Goal: Task Accomplishment & Management: Complete application form

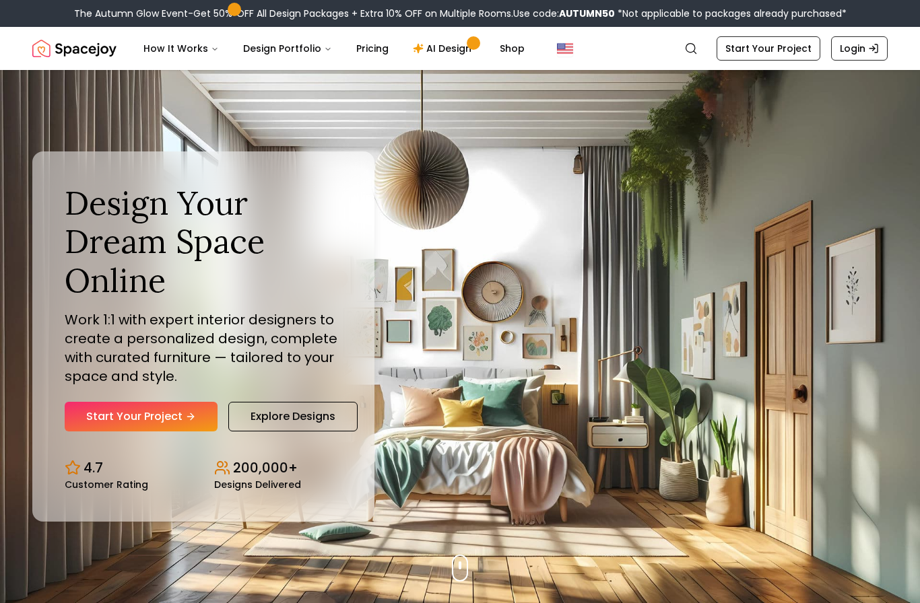
click at [182, 431] on link "Start Your Project" at bounding box center [141, 417] width 153 height 30
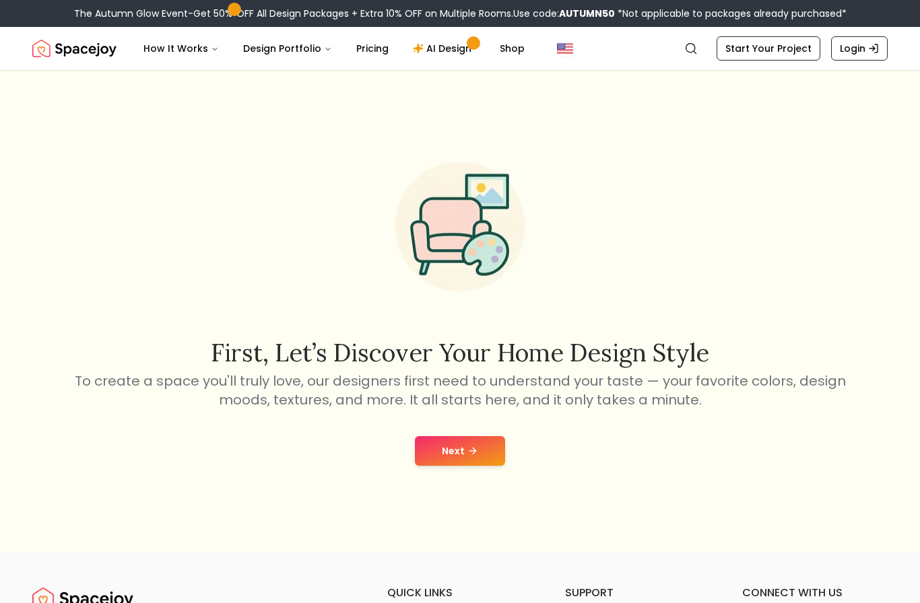
click at [464, 466] on button "Next" at bounding box center [460, 451] width 90 height 30
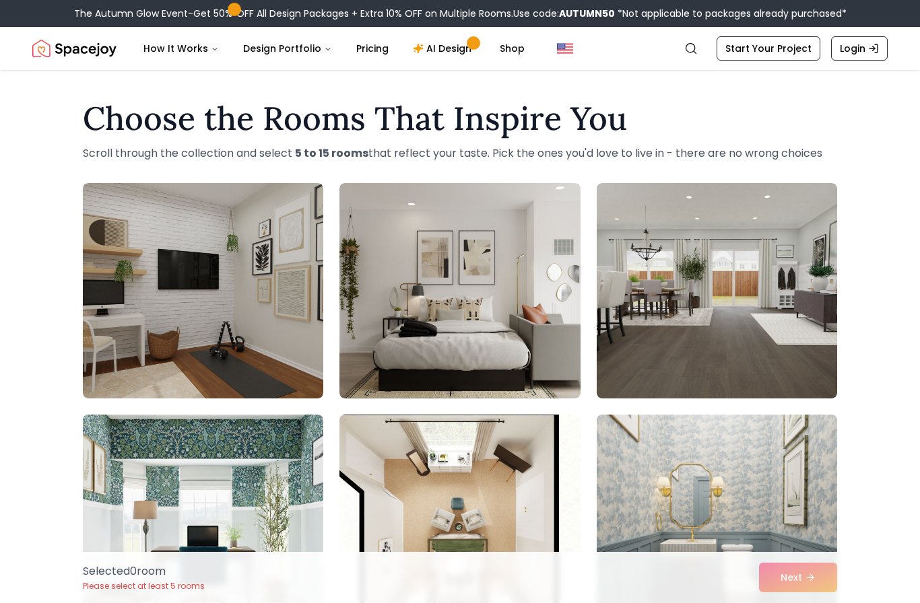
click at [517, 318] on img at bounding box center [459, 290] width 240 height 215
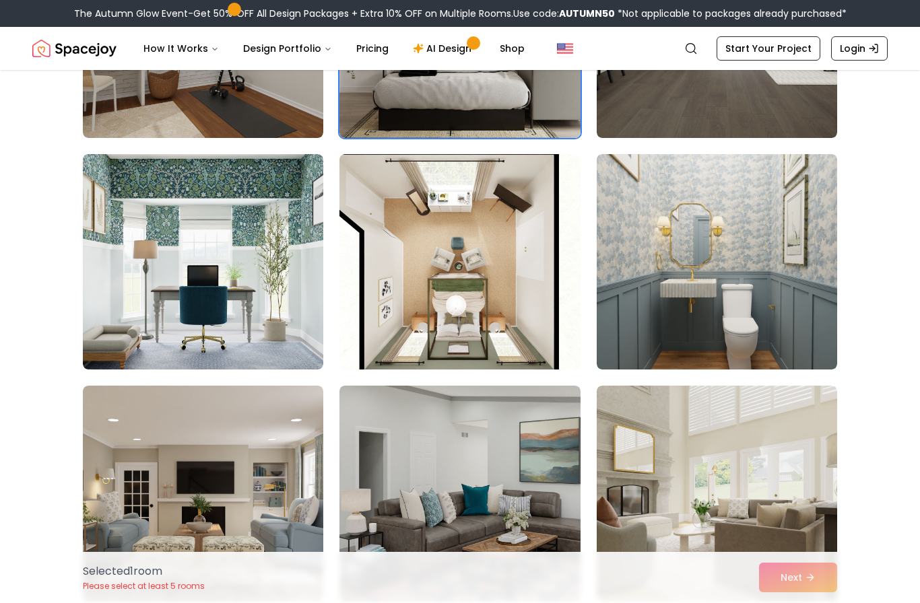
scroll to position [258, 0]
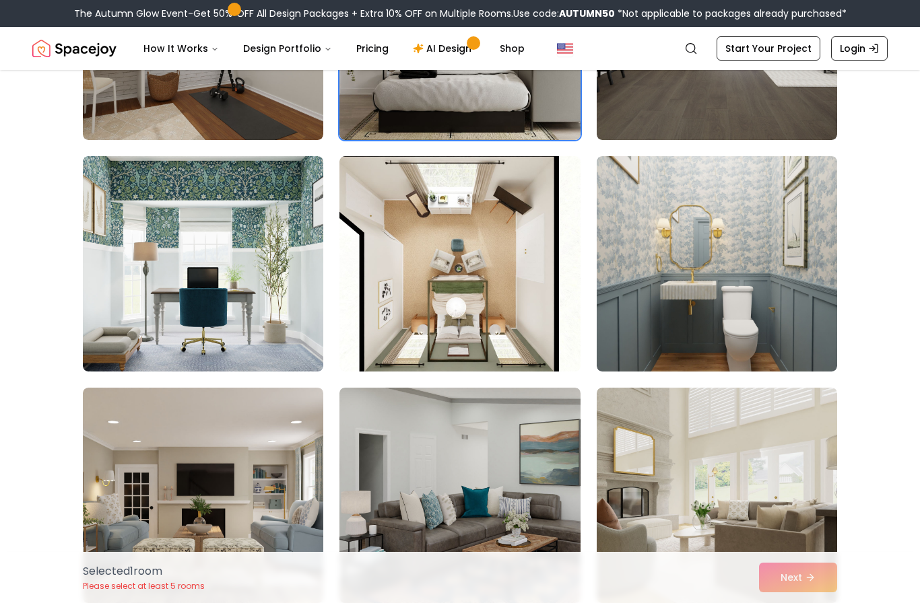
click at [681, 306] on img at bounding box center [716, 263] width 240 height 215
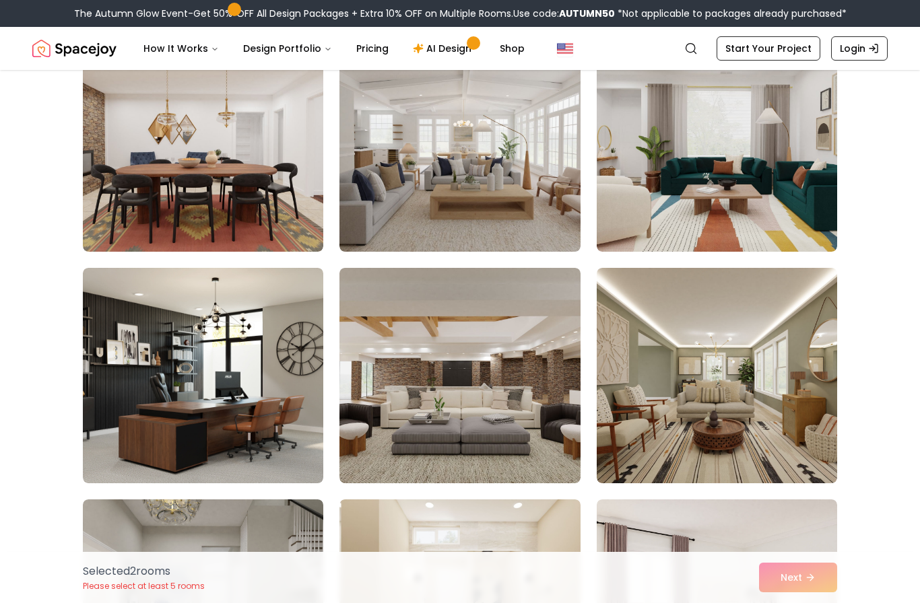
scroll to position [4083, 0]
click at [802, 602] on div "Selected 2 room s Please select at least 5 rooms Next" at bounding box center [459, 577] width 775 height 51
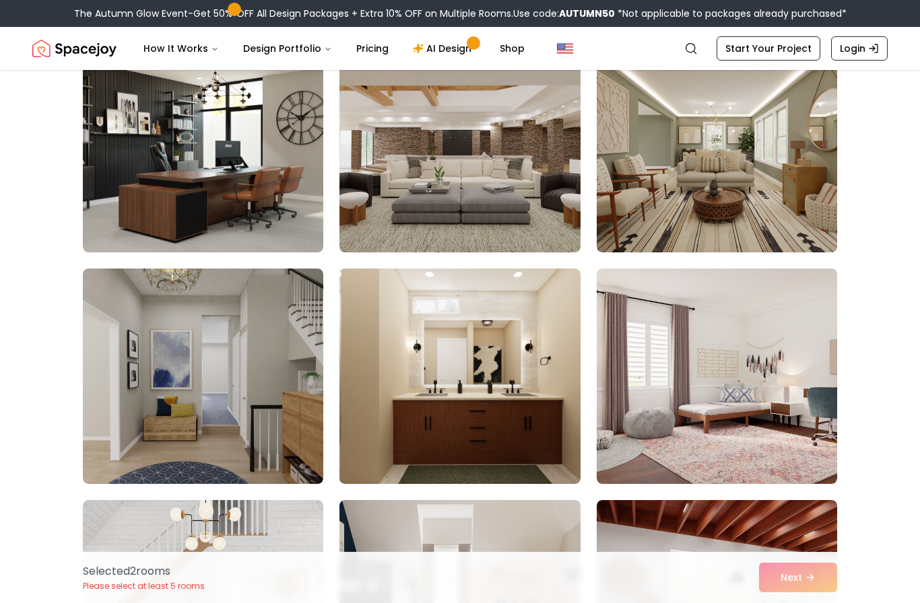
scroll to position [4318, 0]
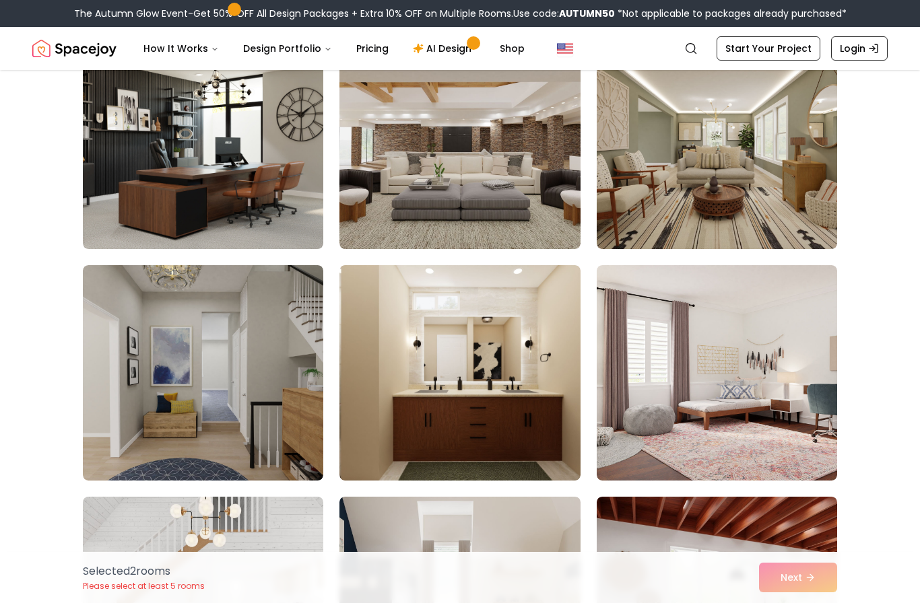
click at [254, 372] on img at bounding box center [203, 372] width 240 height 215
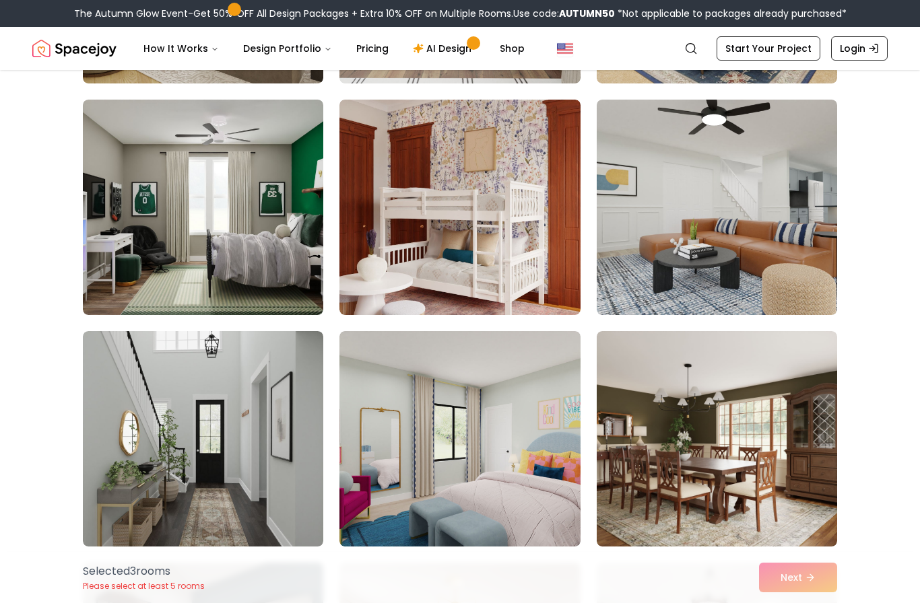
scroll to position [6118, 0]
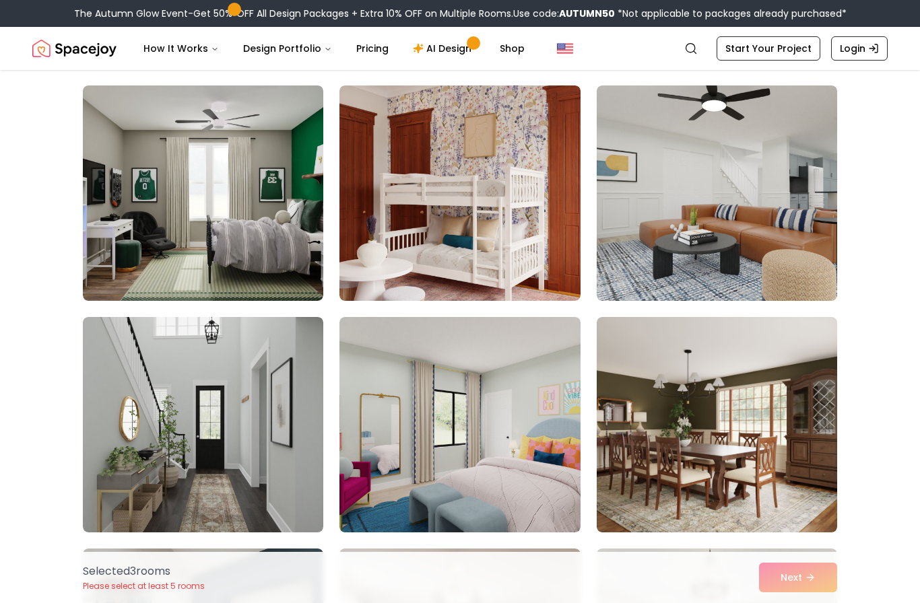
click at [709, 250] on img at bounding box center [716, 192] width 240 height 215
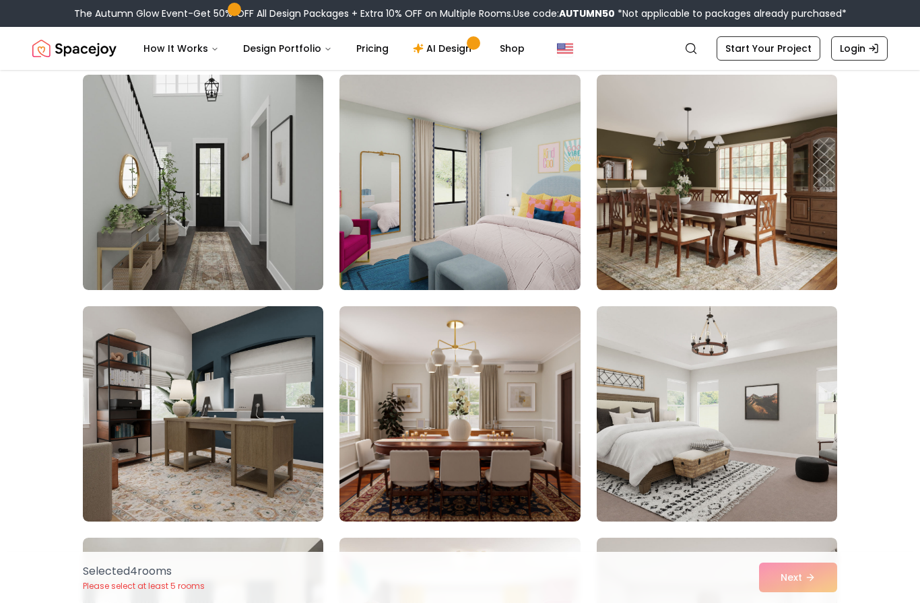
scroll to position [6362, 0]
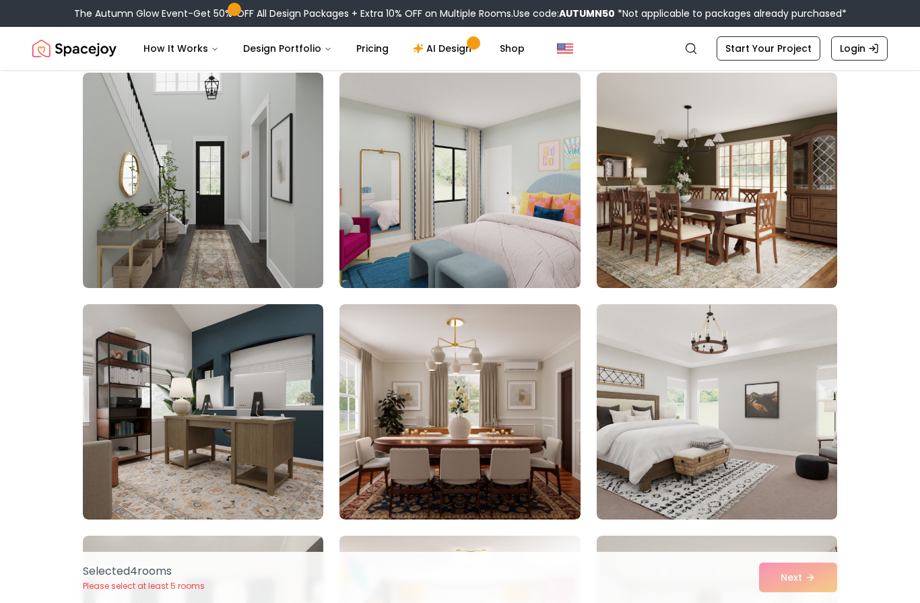
click at [504, 414] on img at bounding box center [459, 411] width 240 height 215
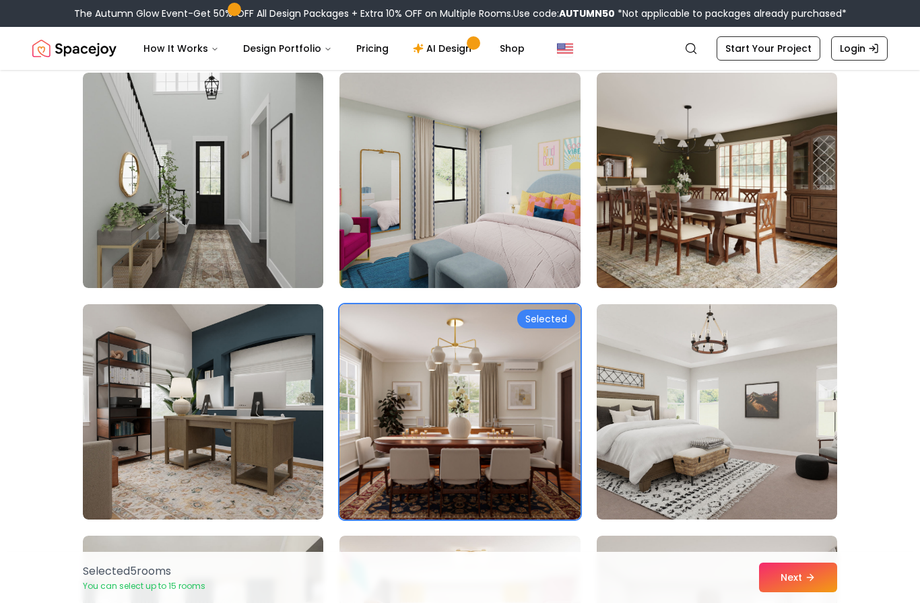
click at [756, 460] on img at bounding box center [716, 411] width 240 height 215
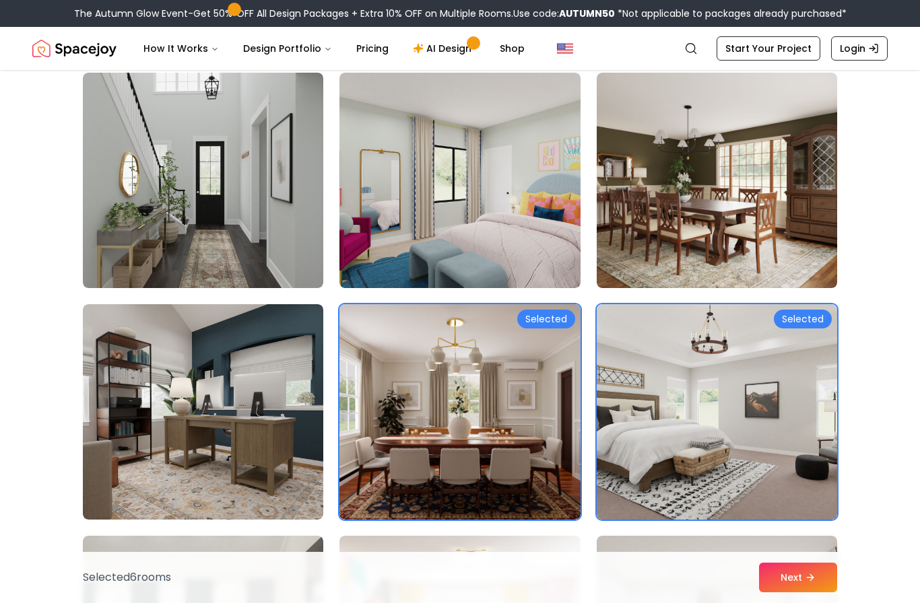
click at [806, 583] on icon at bounding box center [809, 577] width 11 height 11
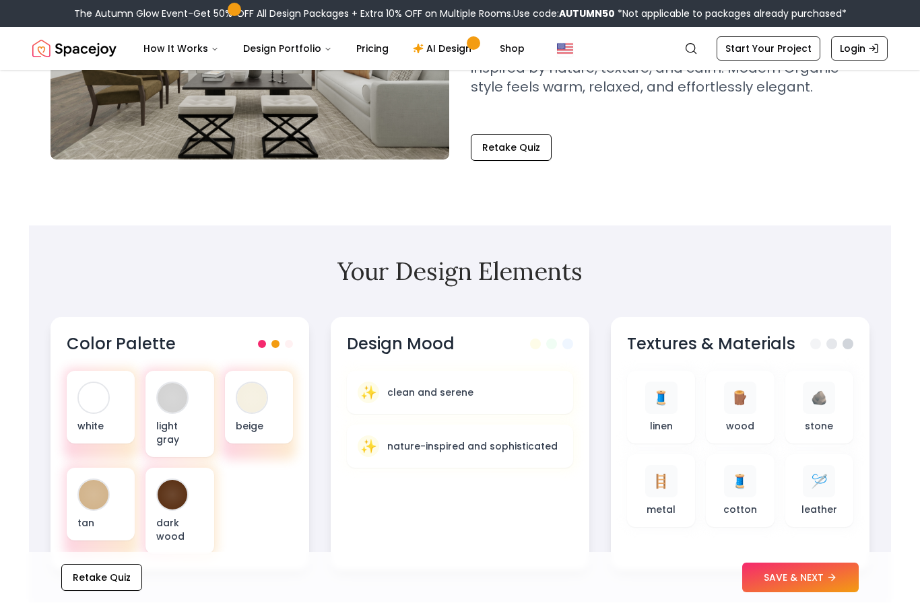
scroll to position [242, 0]
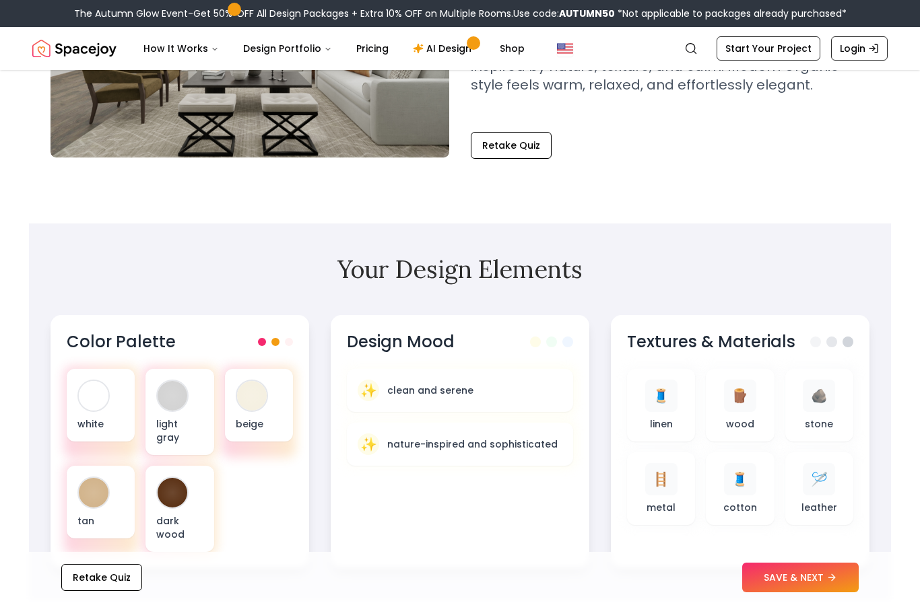
click at [109, 407] on div "white" at bounding box center [101, 405] width 68 height 73
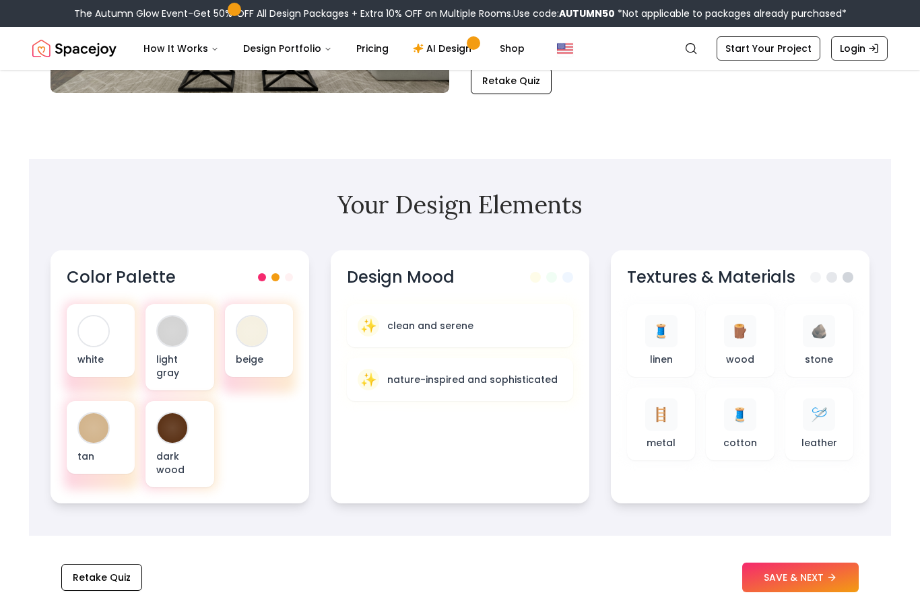
scroll to position [310, 0]
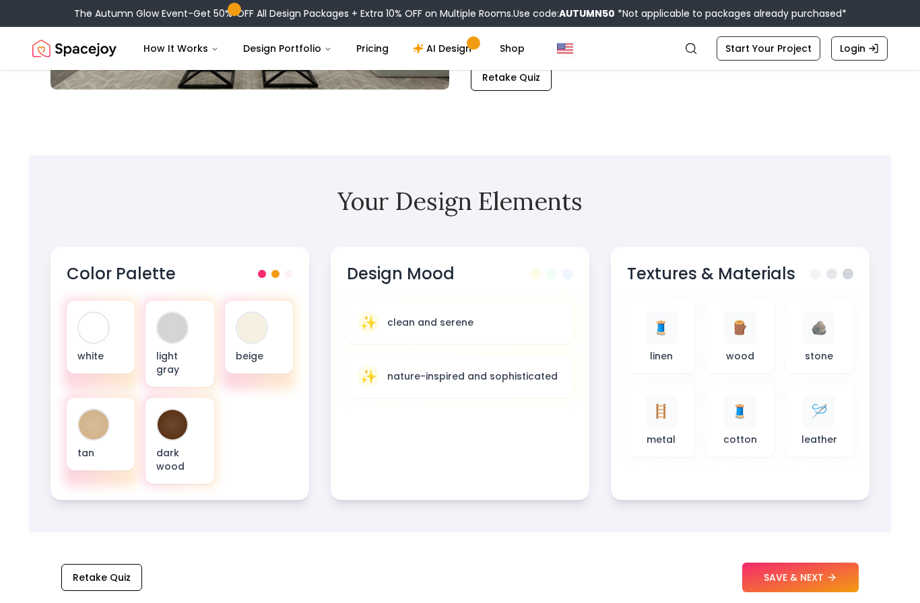
click at [737, 341] on div "🪵" at bounding box center [740, 328] width 32 height 32
click at [654, 339] on div "🧵" at bounding box center [661, 328] width 32 height 32
click at [743, 344] on div "🪵 wood" at bounding box center [739, 337] width 46 height 51
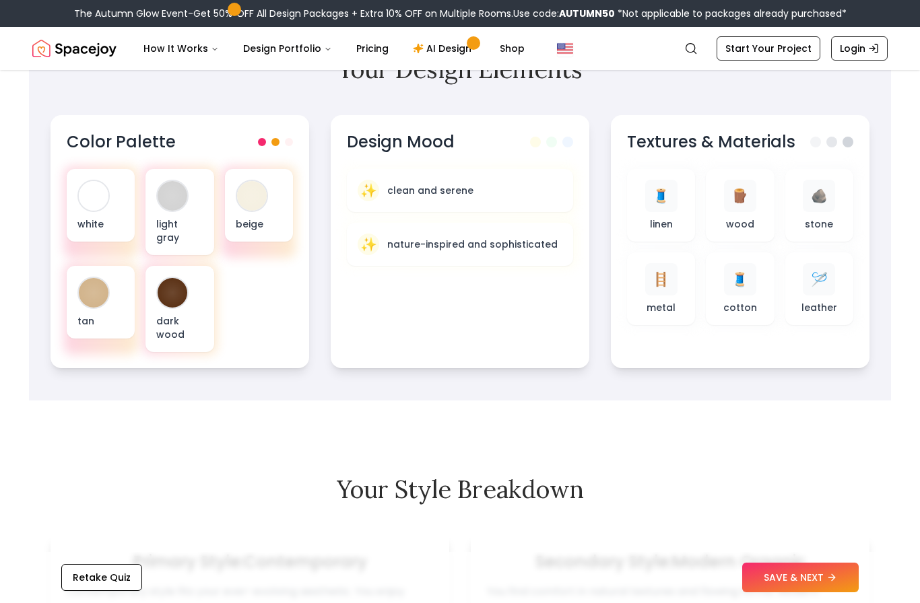
scroll to position [454, 0]
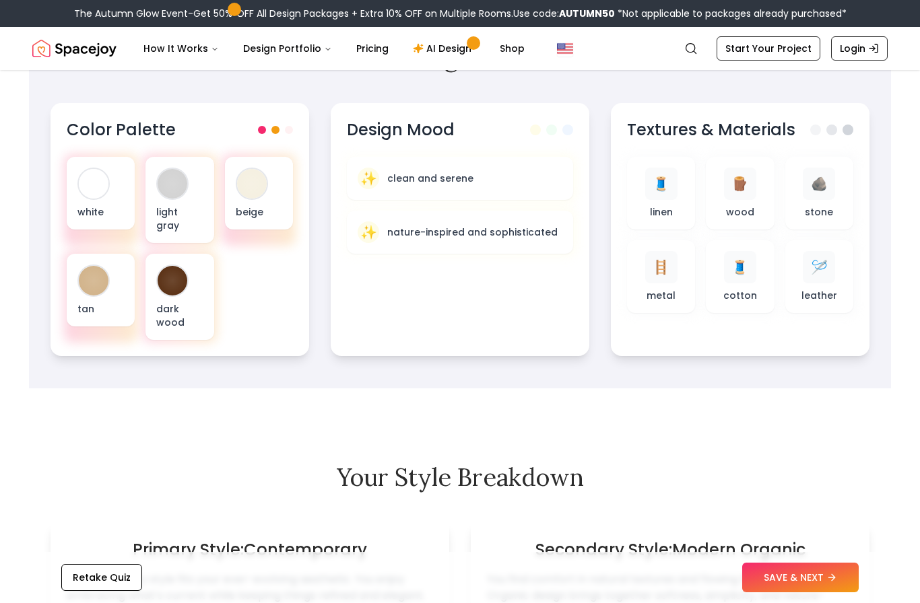
click at [495, 187] on div "✨ clean and serene" at bounding box center [459, 179] width 205 height 22
click at [514, 237] on p "nature-inspired and sophisticated" at bounding box center [472, 232] width 170 height 13
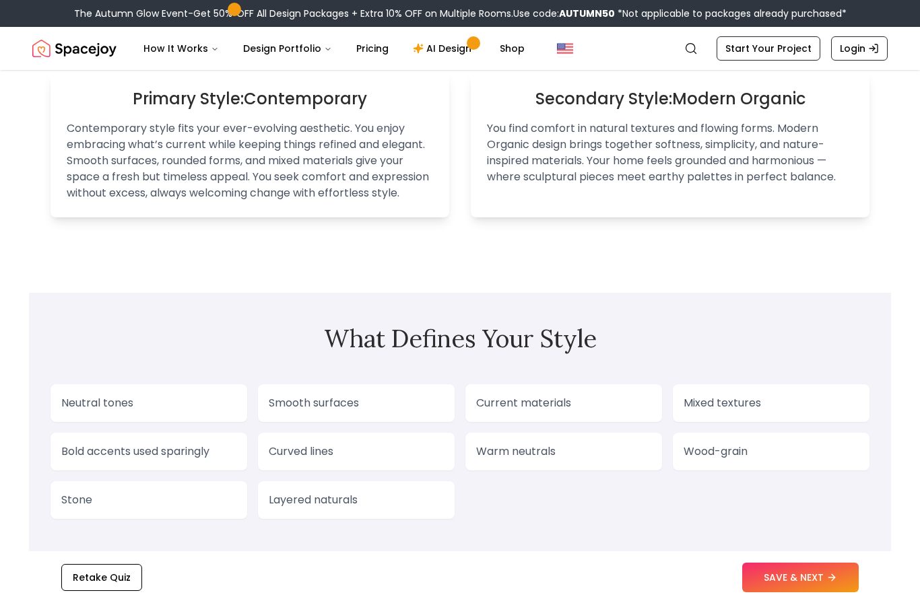
scroll to position [980, 0]
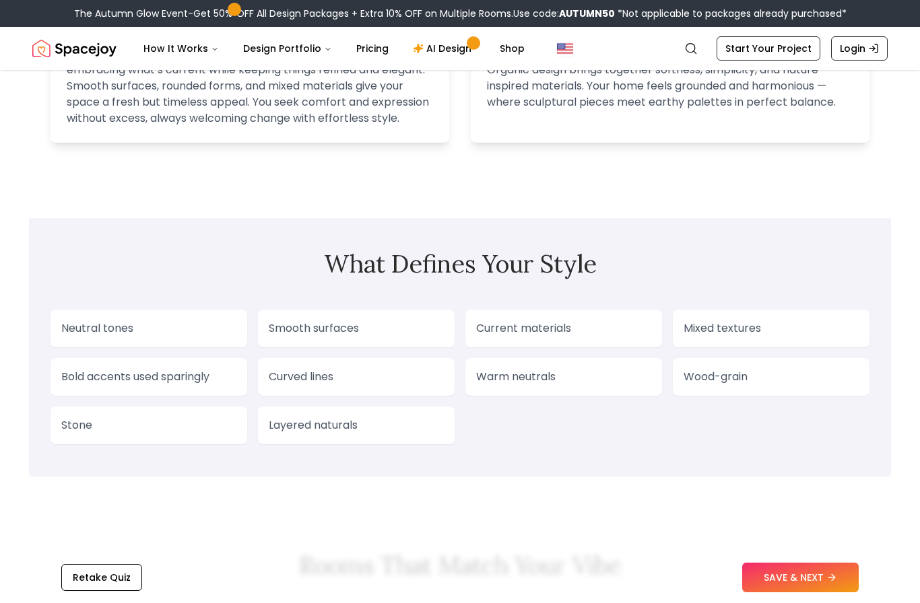
click at [211, 324] on p "Neutral tones" at bounding box center [148, 328] width 175 height 16
click at [213, 340] on div "Neutral tones" at bounding box center [148, 329] width 197 height 38
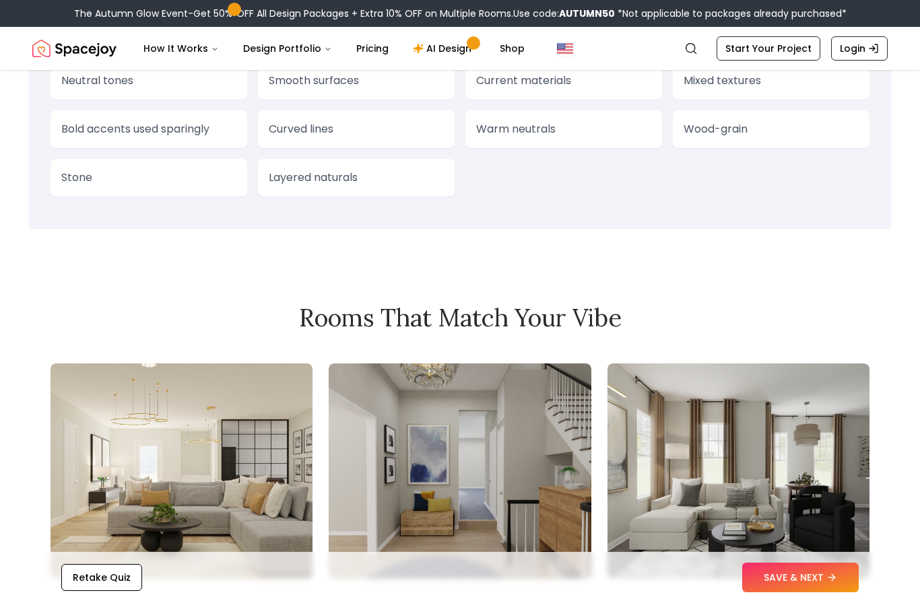
scroll to position [1235, 0]
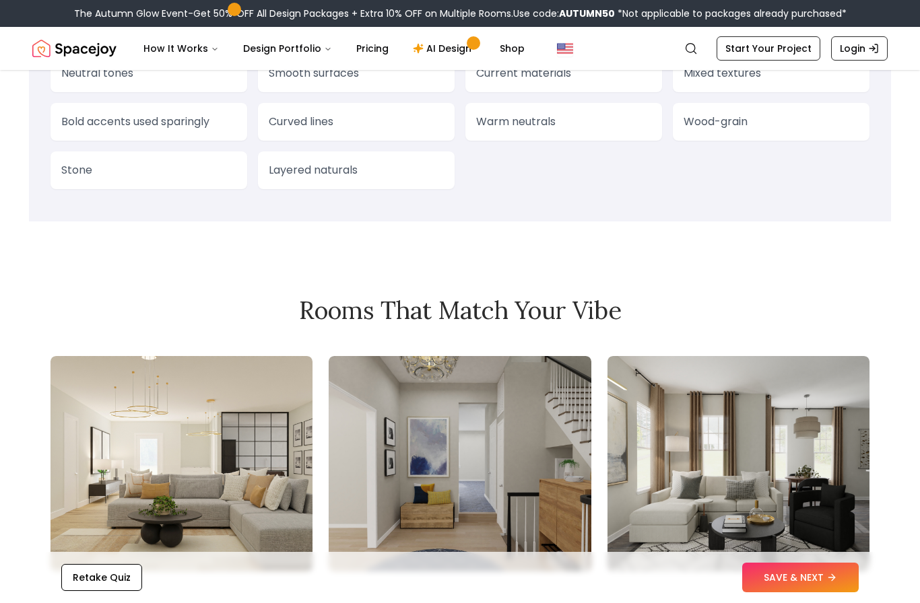
click at [818, 592] on button "SAVE & NEXT" at bounding box center [800, 578] width 116 height 30
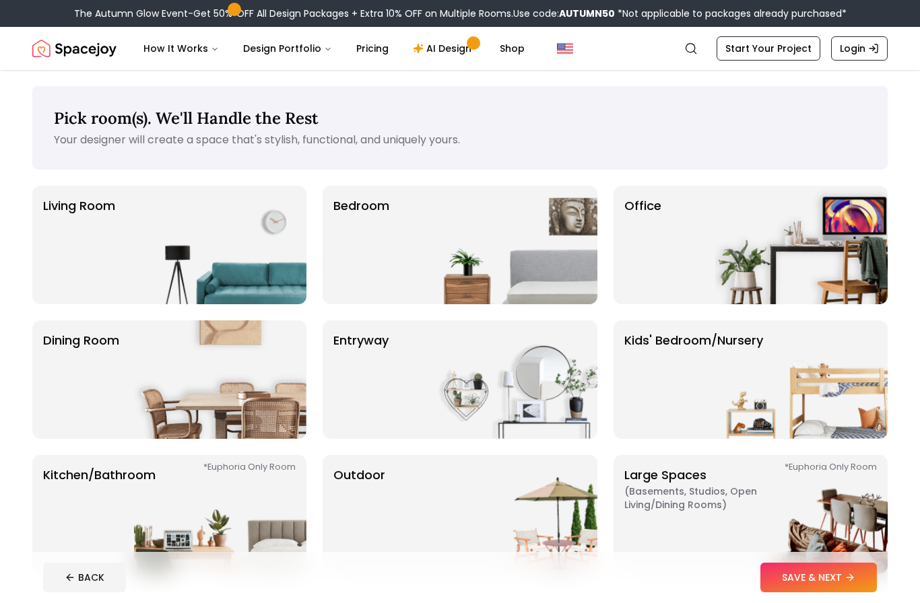
click at [509, 240] on img at bounding box center [511, 245] width 172 height 118
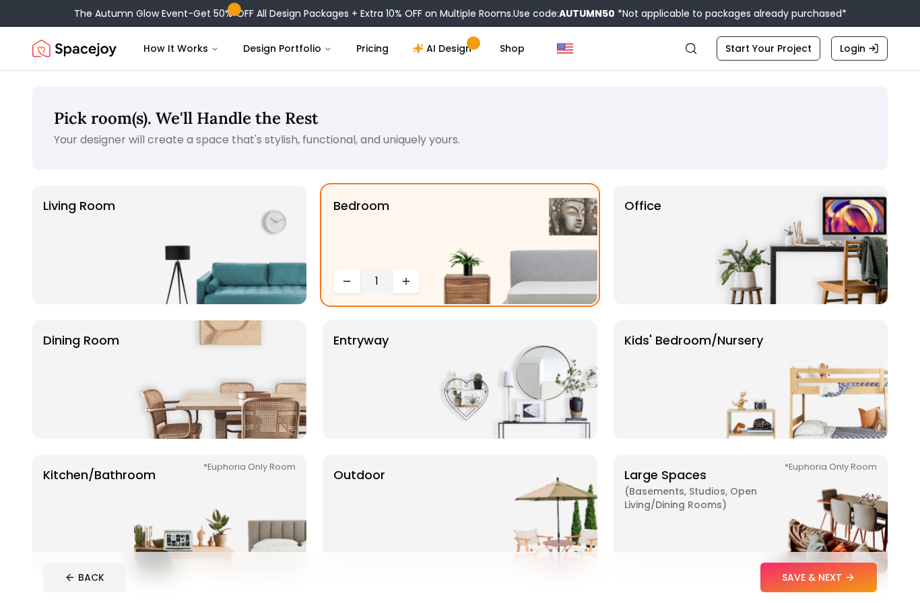
click at [828, 580] on button "SAVE & NEXT" at bounding box center [818, 578] width 116 height 30
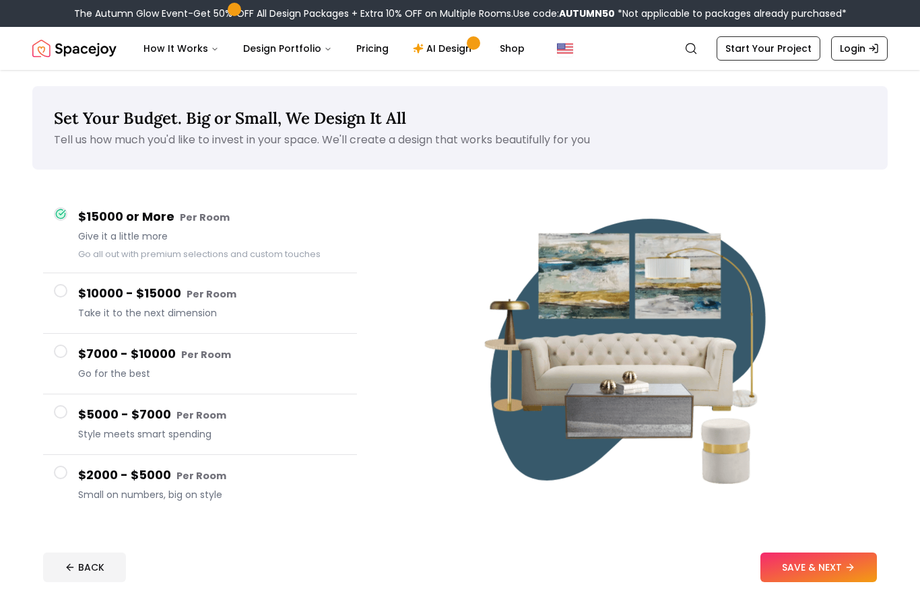
click at [810, 567] on button "SAVE & NEXT" at bounding box center [818, 568] width 116 height 30
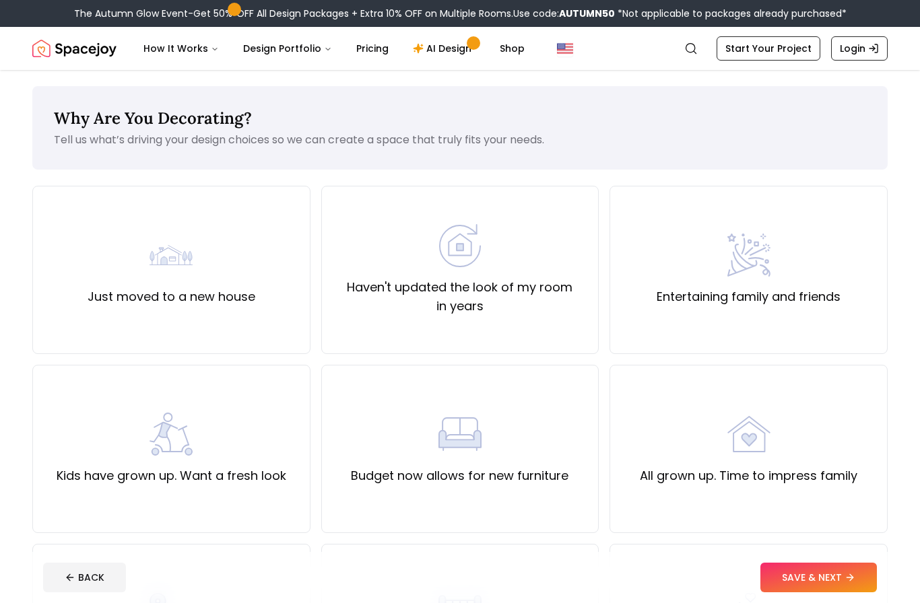
click at [258, 291] on div "Just moved to a new house" at bounding box center [171, 270] width 278 height 168
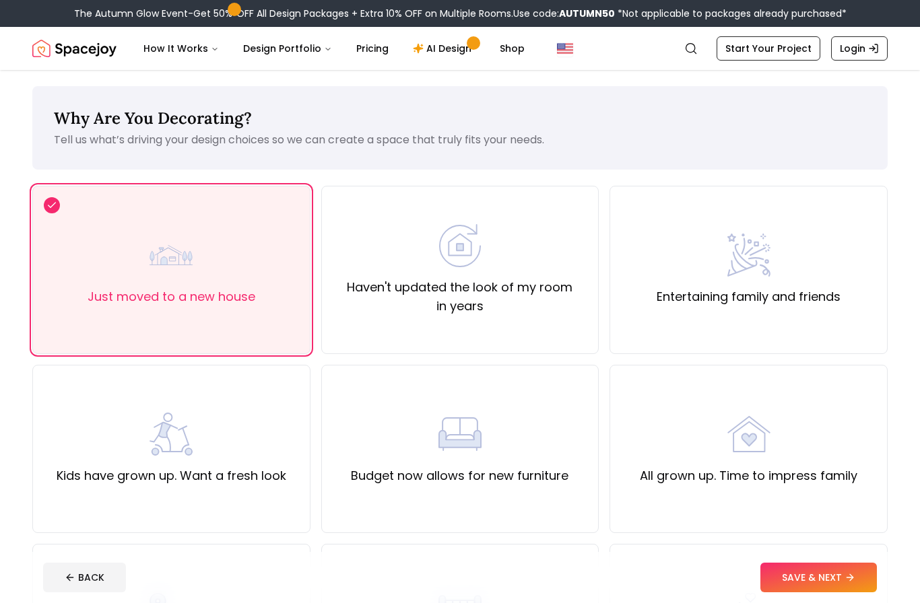
click at [814, 580] on button "SAVE & NEXT" at bounding box center [818, 578] width 116 height 30
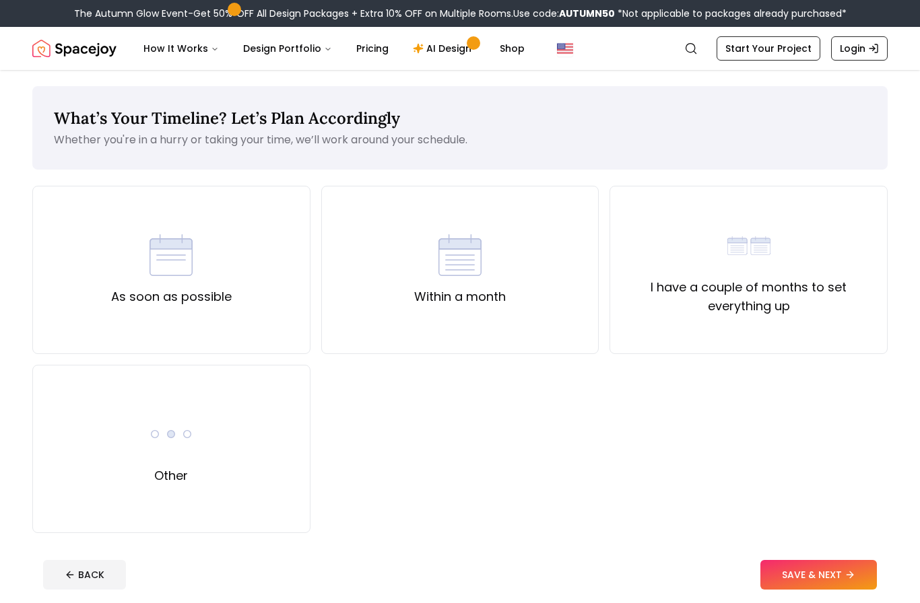
click at [258, 296] on div "As soon as possible" at bounding box center [171, 270] width 278 height 168
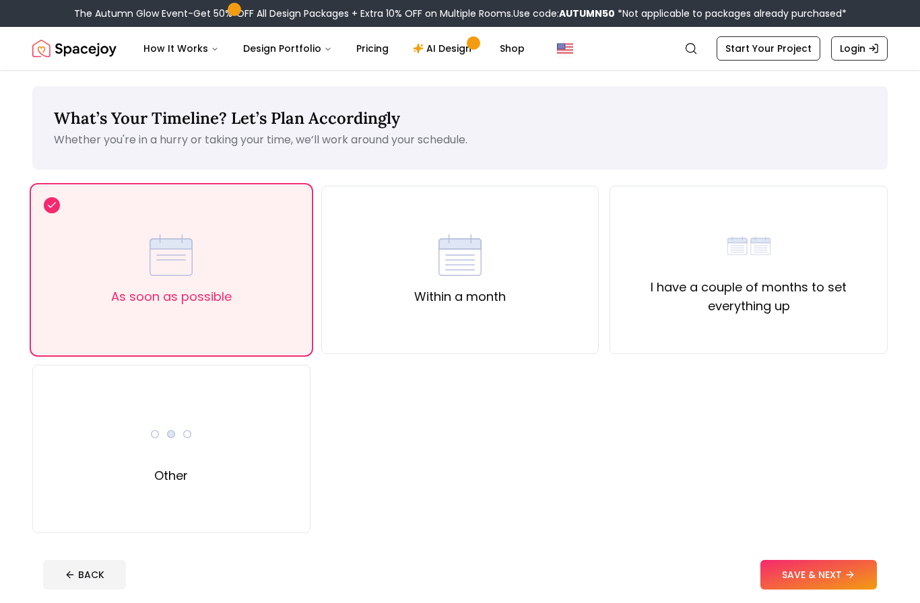
click at [808, 578] on button "SAVE & NEXT" at bounding box center [818, 575] width 116 height 30
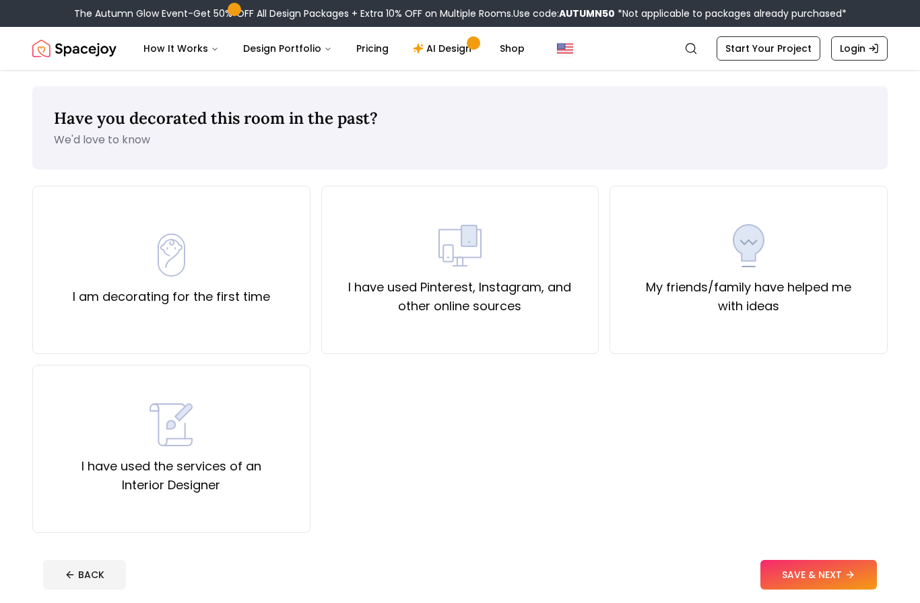
click at [263, 265] on div "I am decorating for the first time" at bounding box center [171, 270] width 197 height 73
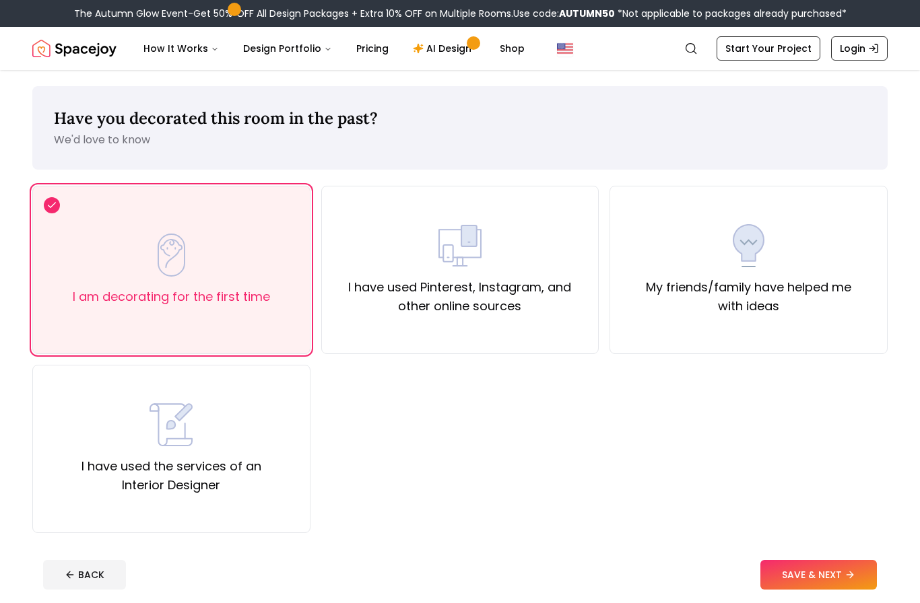
click at [491, 287] on label "I have used Pinterest, Instagram, and other online sources" at bounding box center [460, 297] width 255 height 38
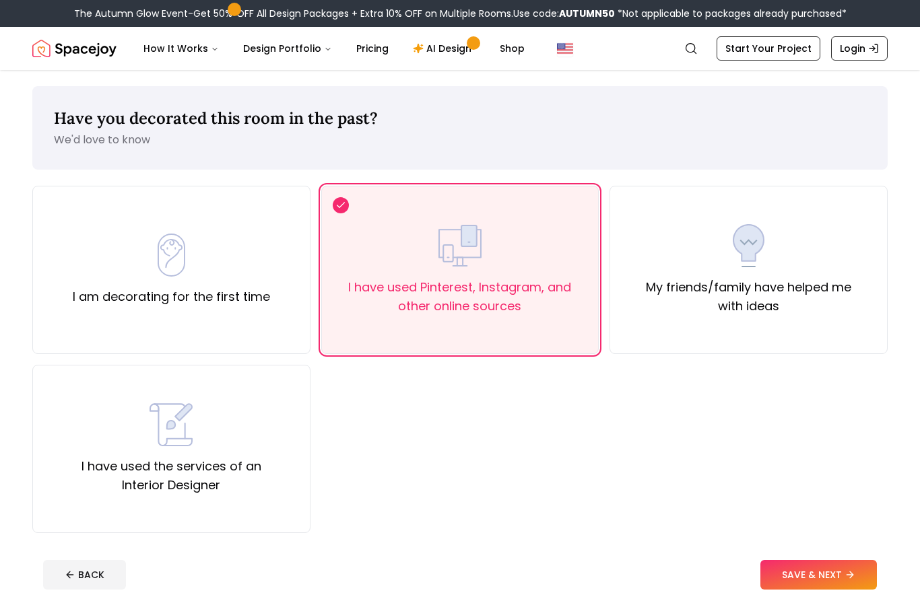
click at [834, 576] on button "SAVE & NEXT" at bounding box center [818, 575] width 116 height 30
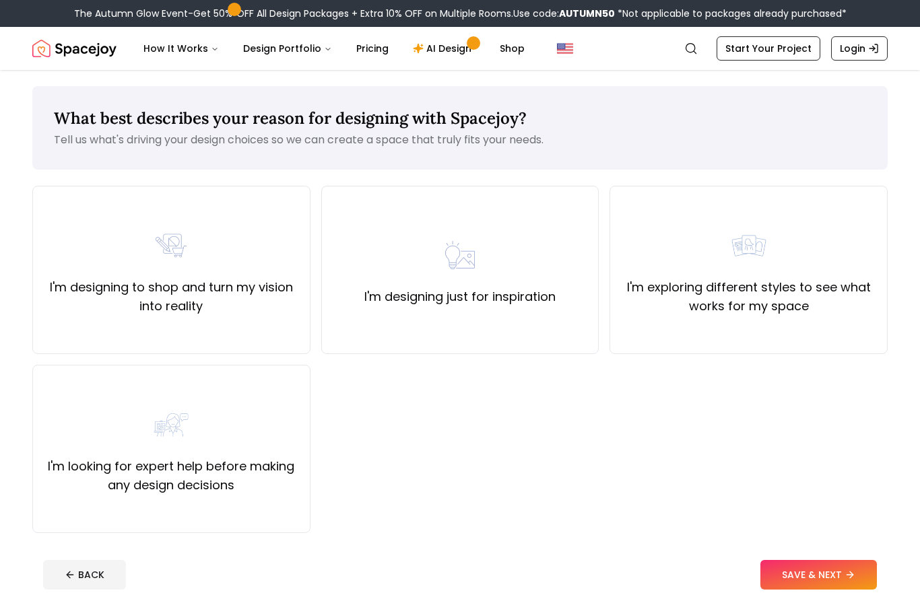
click at [243, 276] on div "I'm designing to shop and turn my vision into reality" at bounding box center [171, 270] width 255 height 92
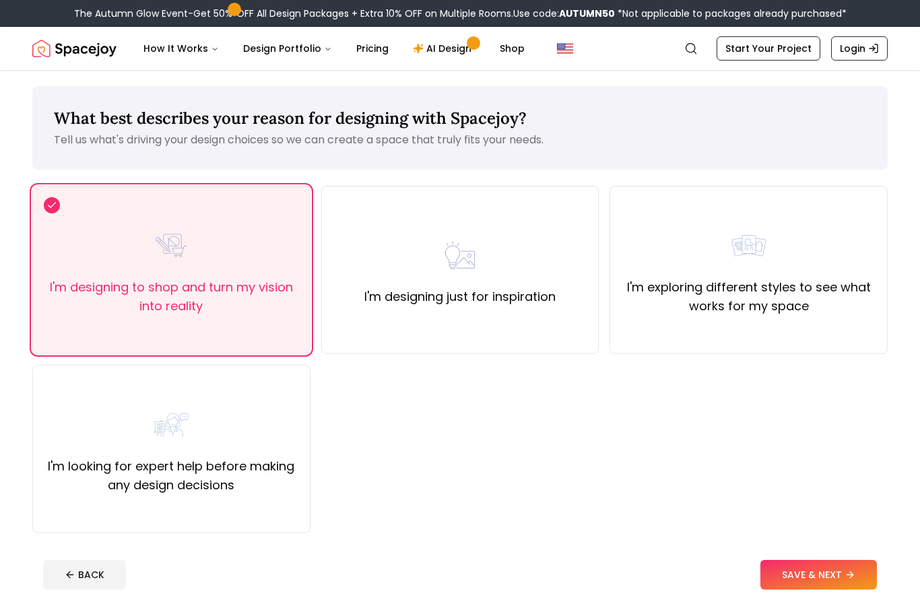
click at [784, 567] on button "SAVE & NEXT" at bounding box center [818, 575] width 116 height 30
